Goal: Information Seeking & Learning: Learn about a topic

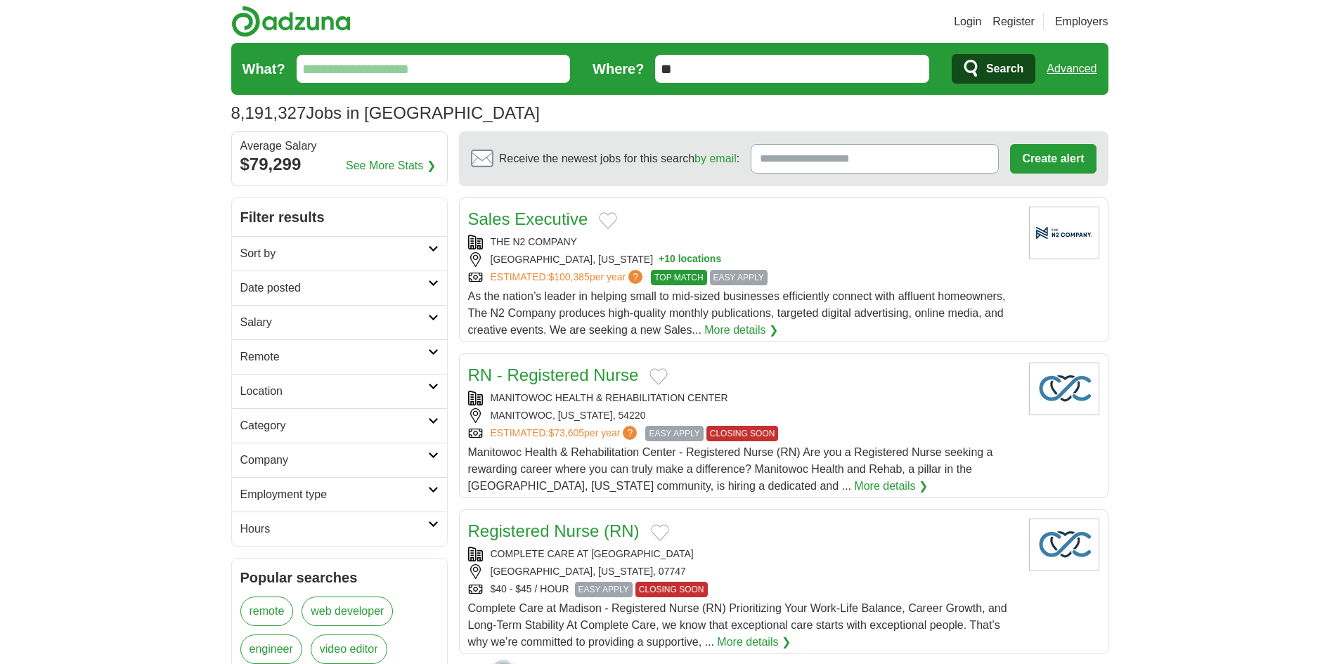
click at [367, 70] on input "What?" at bounding box center [434, 69] width 274 height 28
type input "*******"
click at [951, 54] on button "Search" at bounding box center [993, 69] width 84 height 30
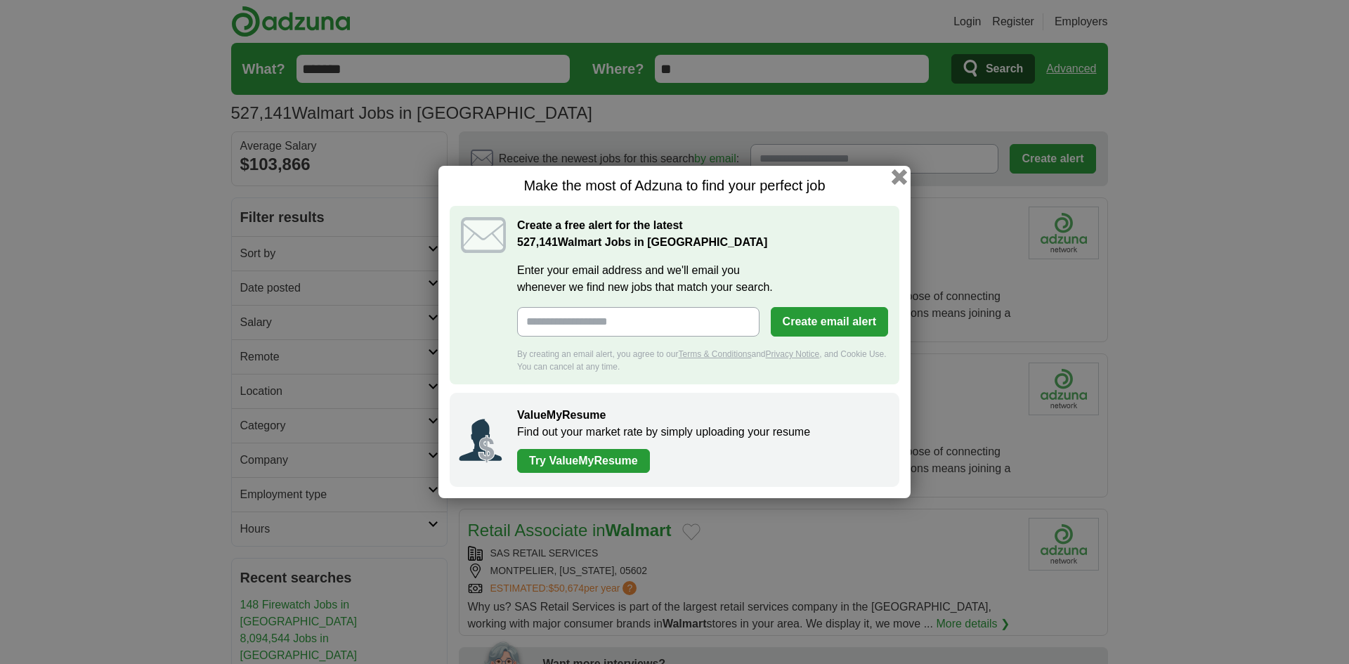
click at [897, 174] on button "button" at bounding box center [899, 176] width 15 height 15
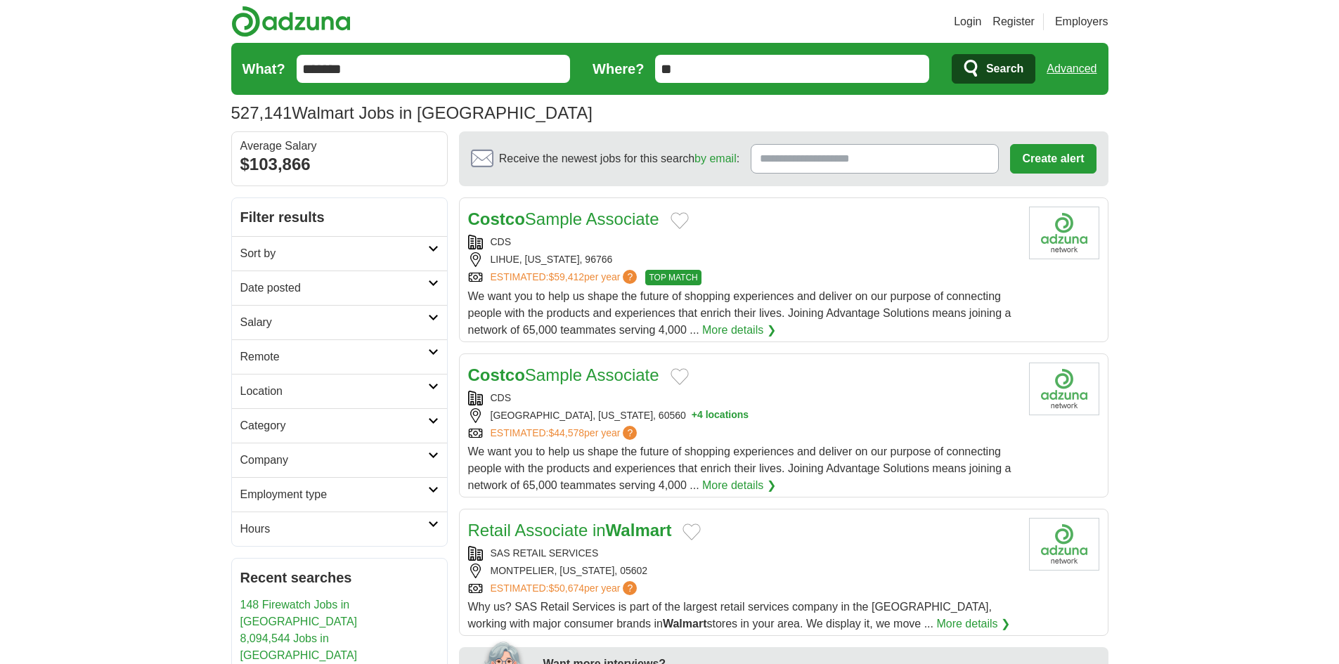
click at [987, 67] on span "Search" at bounding box center [1004, 69] width 37 height 28
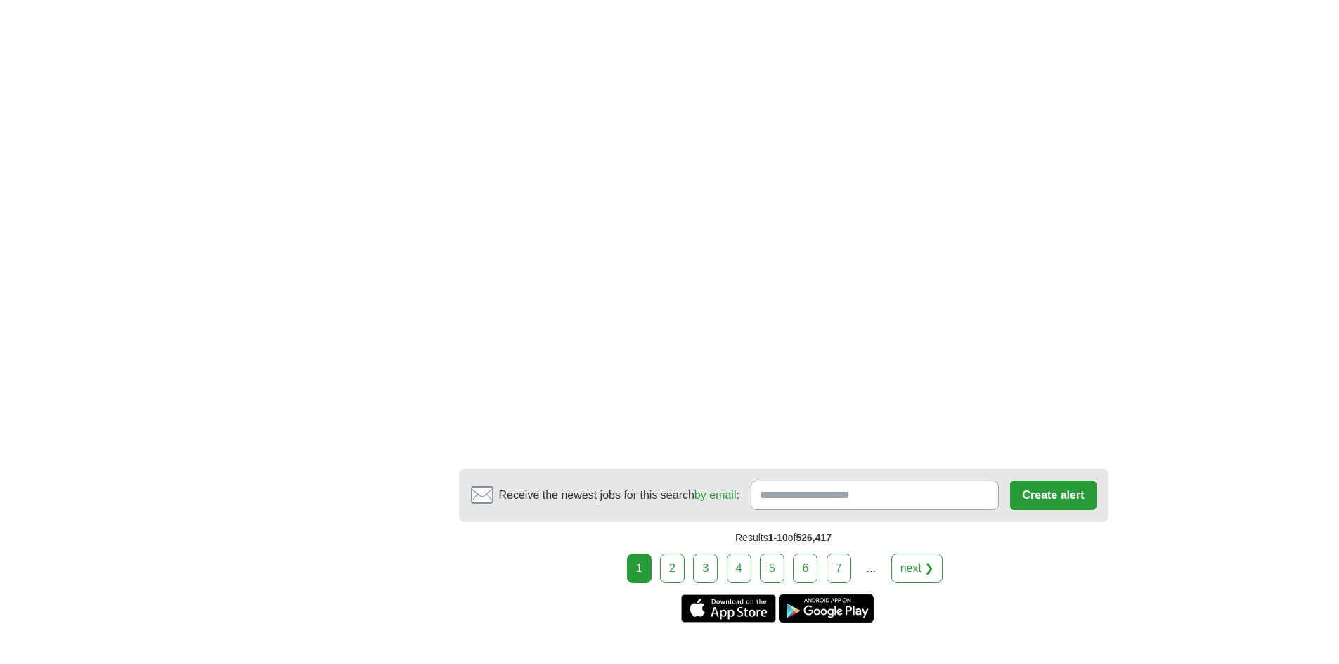
scroll to position [1968, 0]
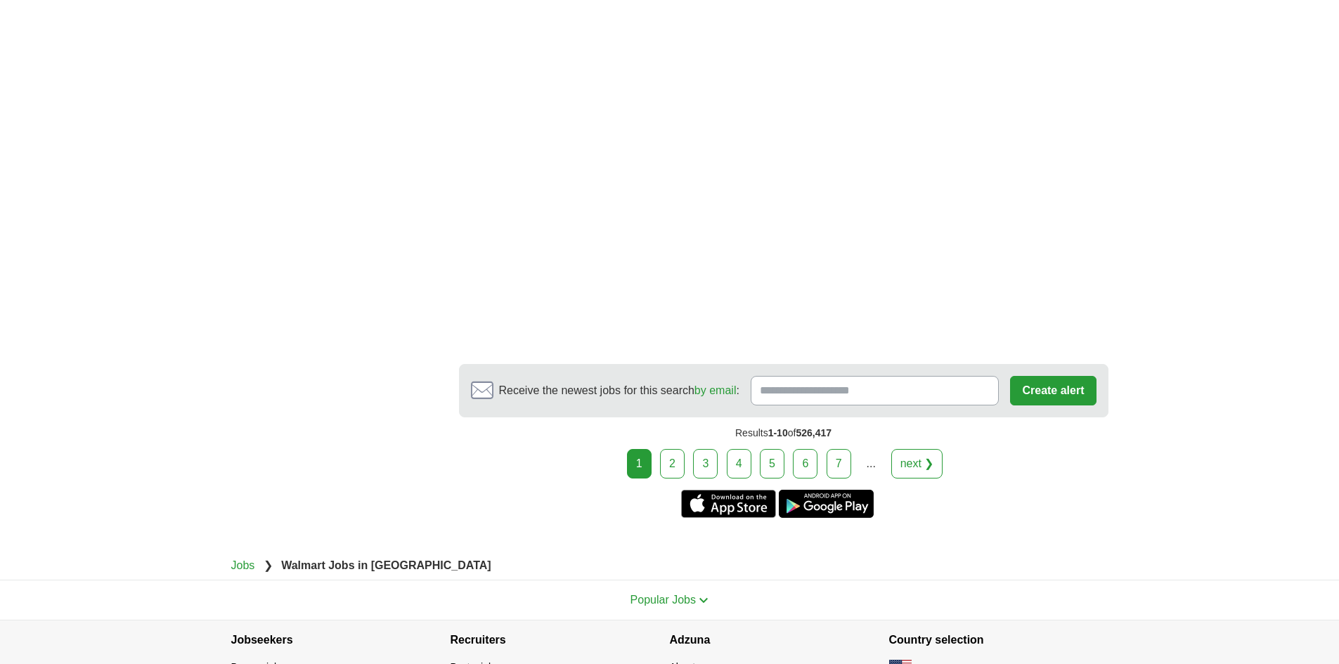
click at [670, 458] on link "2" at bounding box center [672, 464] width 25 height 30
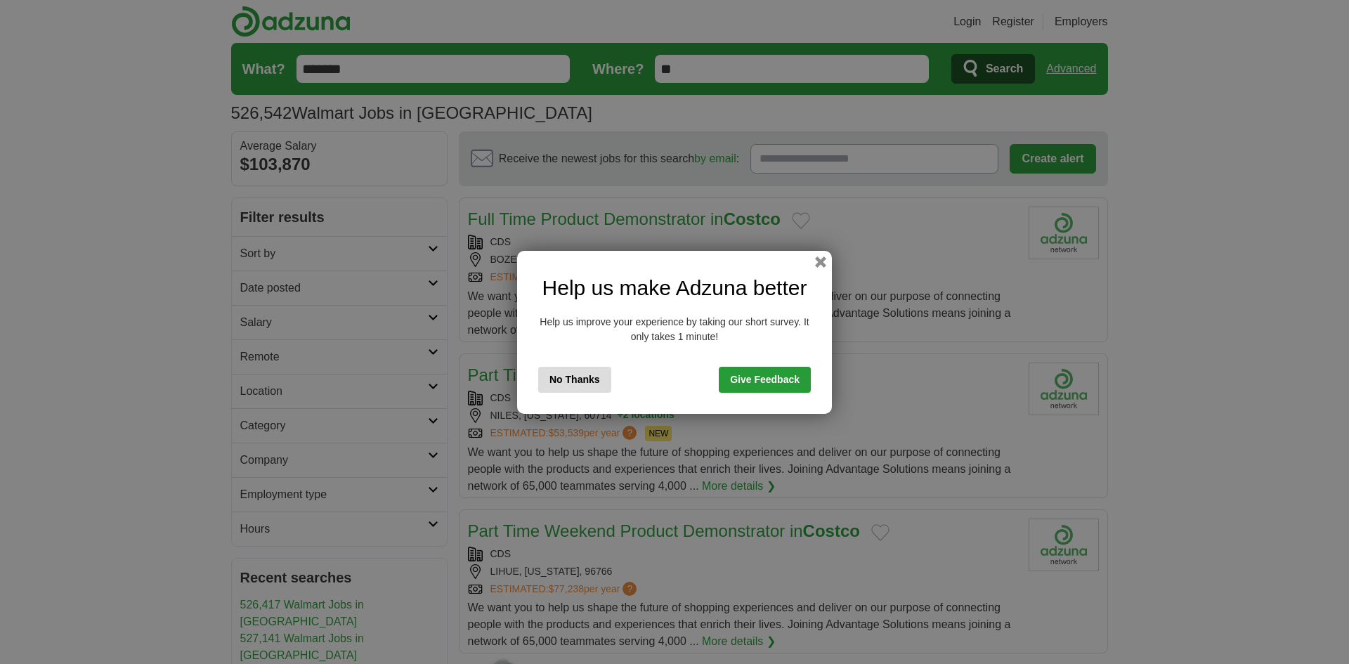
click at [590, 374] on button "No Thanks" at bounding box center [574, 380] width 73 height 26
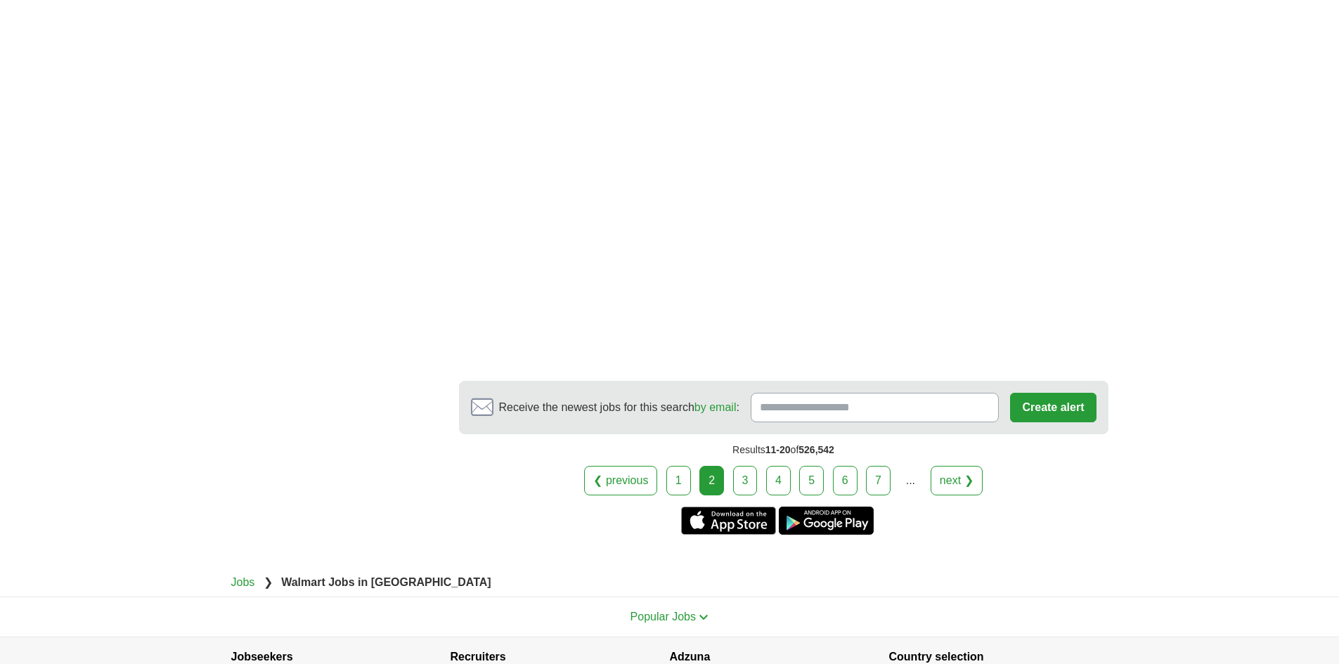
scroll to position [2670, 0]
click at [746, 477] on link "3" at bounding box center [745, 480] width 25 height 30
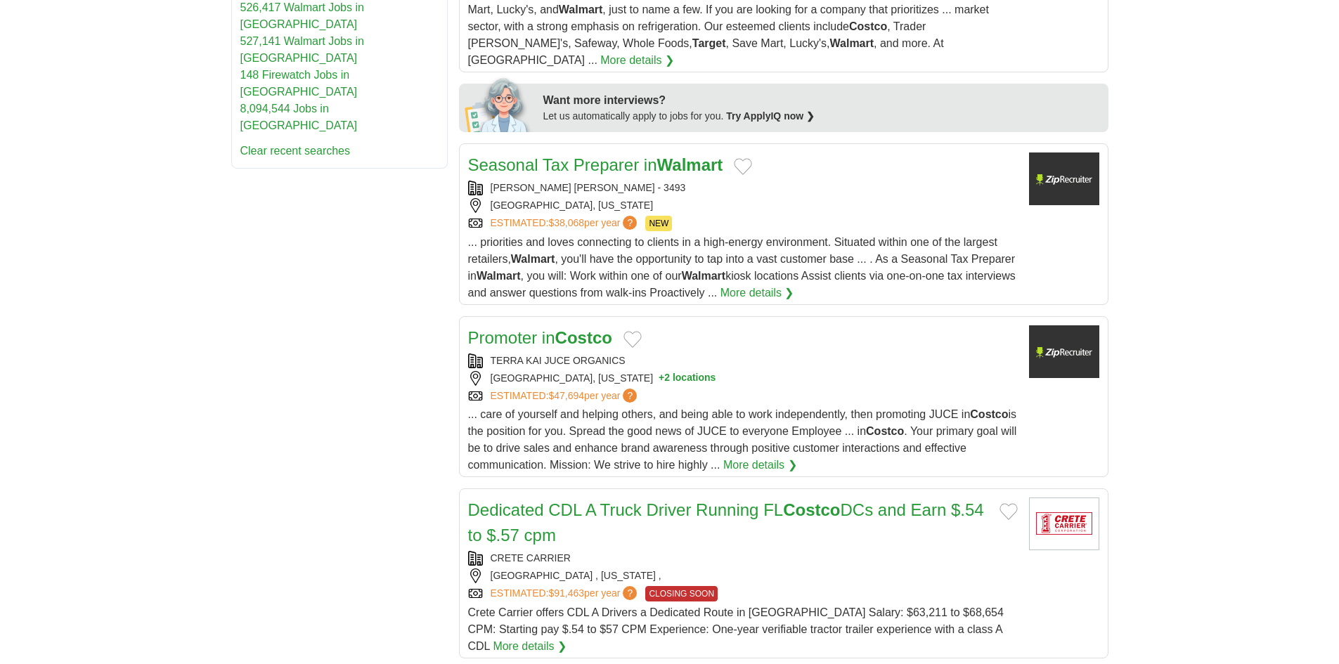
scroll to position [632, 0]
